Goal: Task Accomplishment & Management: Manage account settings

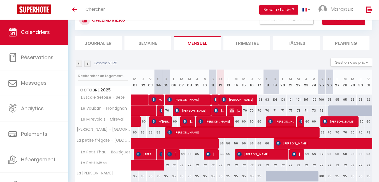
scroll to position [26, 0]
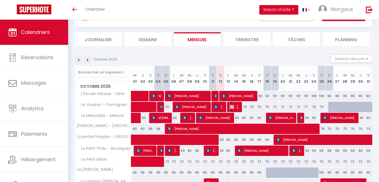
click at [232, 109] on span "[PERSON_NAME]" at bounding box center [235, 107] width 10 height 11
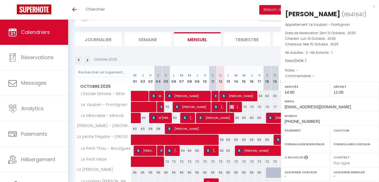
select select "OK"
select select "KO"
select select "0"
select select "1"
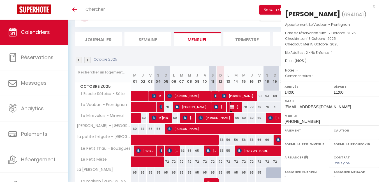
select select
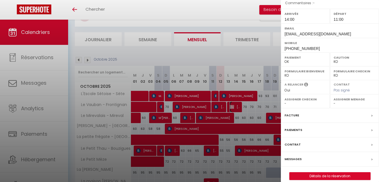
scroll to position [79, 0]
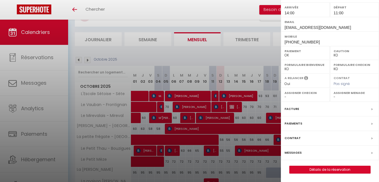
click at [294, 151] on label "Messages" at bounding box center [293, 153] width 17 height 6
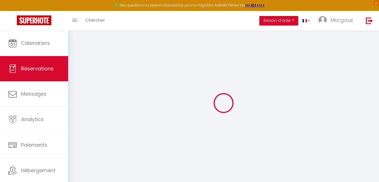
select select
checkbox input "false"
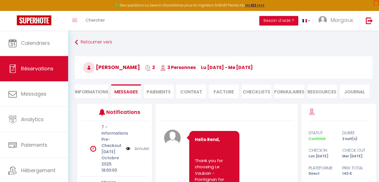
click at [128, 98] on div "Retourner vers [PERSON_NAME] 2 3 Personnes lu [DATE] - me [DATE] Actions Enregi…" at bounding box center [223, 70] width 305 height 66
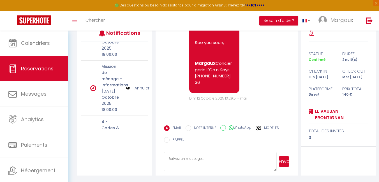
scroll to position [55, 0]
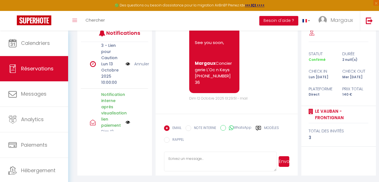
click at [139, 61] on link "Annuler" at bounding box center [141, 64] width 15 height 6
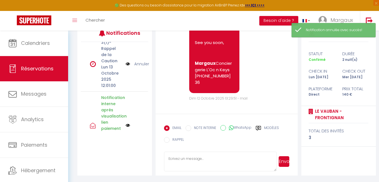
click at [141, 61] on link "Annuler" at bounding box center [141, 64] width 15 height 6
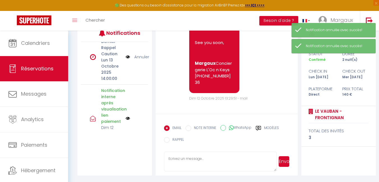
scroll to position [177, 0]
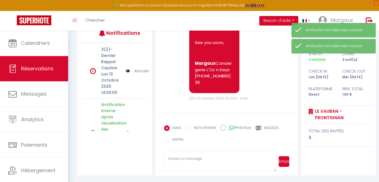
click at [141, 68] on link "Annuler" at bounding box center [141, 71] width 15 height 6
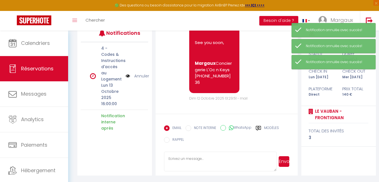
scroll to position [106, 0]
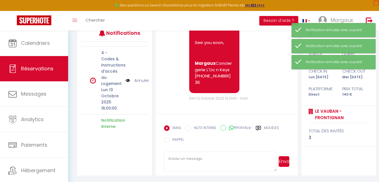
click at [141, 80] on link "Annuler" at bounding box center [141, 80] width 15 height 6
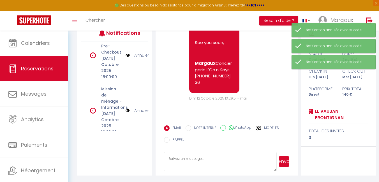
scroll to position [0, 0]
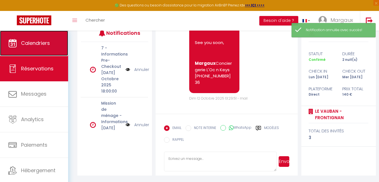
click at [24, 47] on link "Calendriers" at bounding box center [34, 43] width 68 height 25
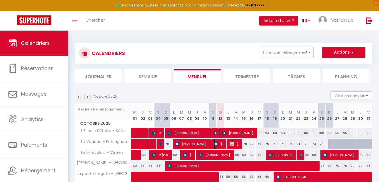
click at [220, 144] on span "[PERSON_NAME]" at bounding box center [219, 144] width 10 height 11
select select "OK"
select select "0"
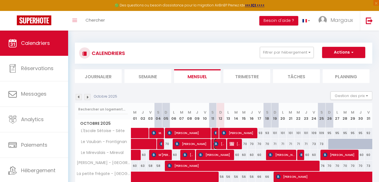
select select "1"
select select
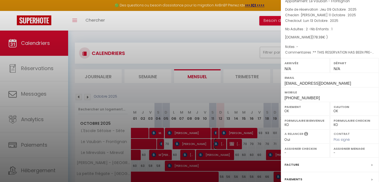
scroll to position [79, 0]
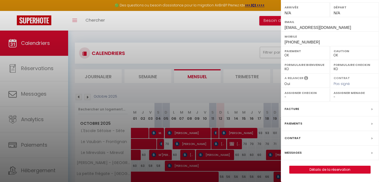
click at [294, 152] on label "Messages" at bounding box center [293, 153] width 17 height 6
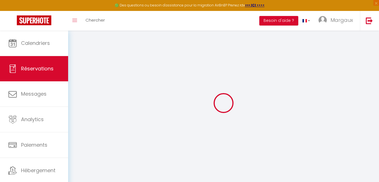
select select
checkbox input "false"
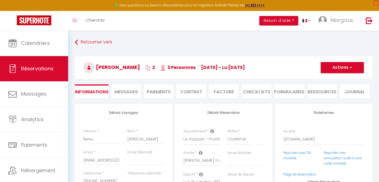
select select
checkbox input "false"
type textarea "** THIS RESERVATION HAS BEEN PRE-PAID ** Good afternoon, what would be the earl…"
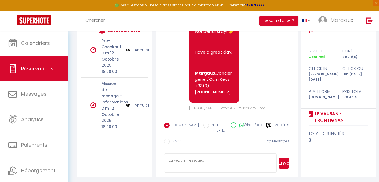
scroll to position [6, 0]
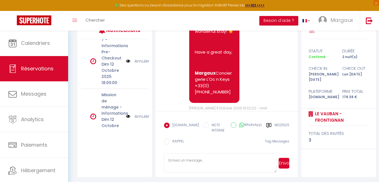
click at [142, 117] on link "Annuler" at bounding box center [142, 116] width 15 height 6
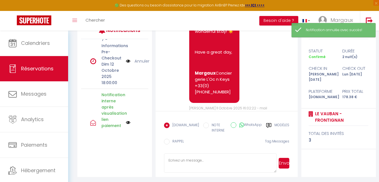
click at [142, 59] on link "Annuler" at bounding box center [142, 61] width 15 height 6
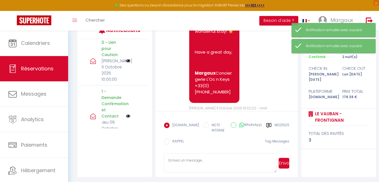
scroll to position [0, 0]
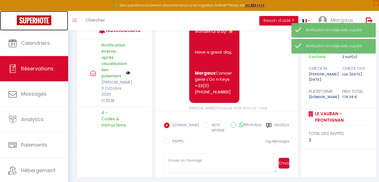
click at [39, 15] on img at bounding box center [34, 20] width 34 height 10
